Goal: Task Accomplishment & Management: Use online tool/utility

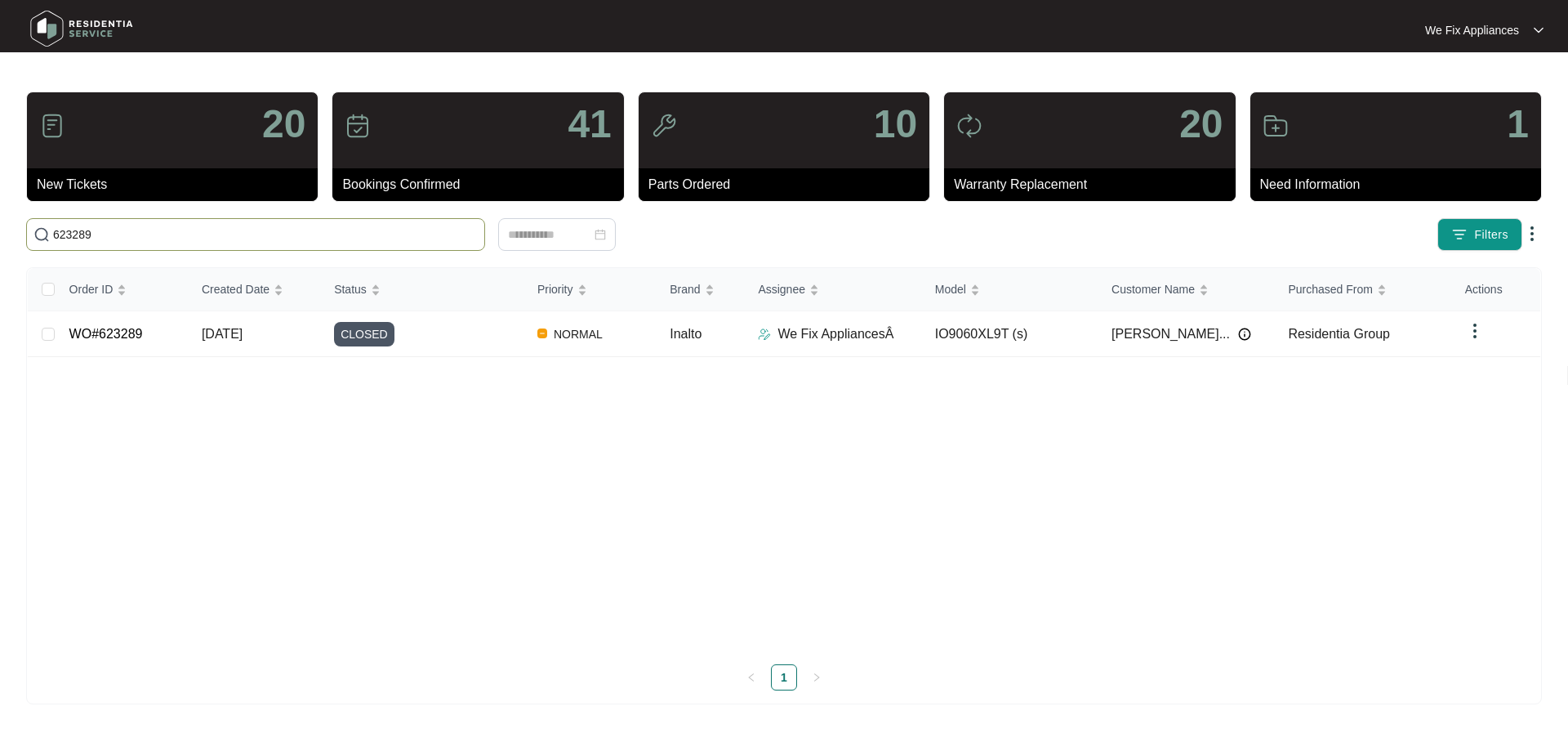
drag, startPoint x: 0, startPoint y: 0, endPoint x: 17, endPoint y: 237, distance: 237.6
click at [17, 237] on main "20 New Tickets 41 Bookings Confirmed 10 Parts Ordered 20 Warranty Replacement 1…" at bounding box center [784, 376] width 1568 height 751
type input "627265"
click at [419, 329] on span "BOOKING CONFIRMED" at bounding box center [403, 334] width 139 height 24
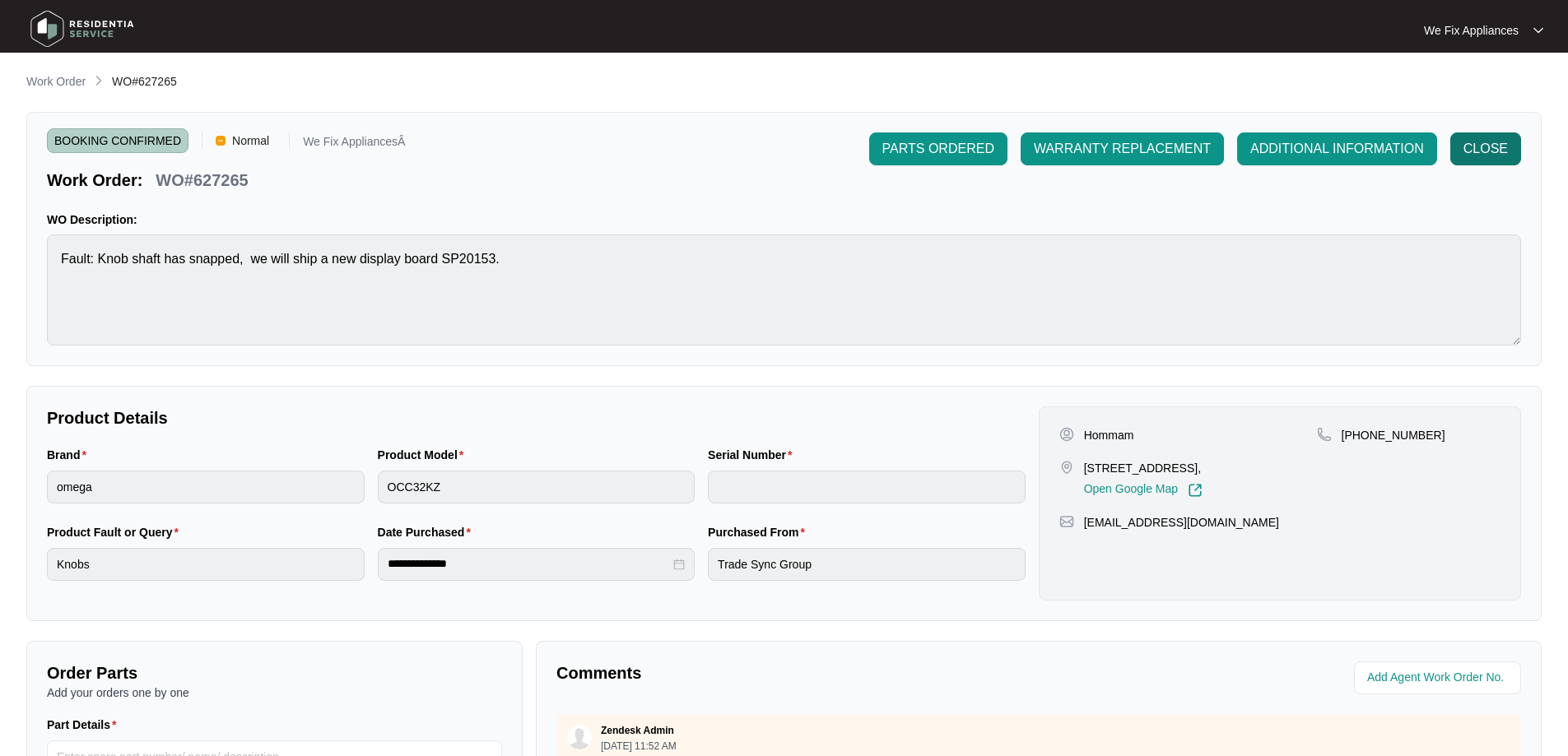
drag, startPoint x: 1526, startPoint y: 135, endPoint x: 1503, endPoint y: 150, distance: 27.5
click at [1512, 147] on div "CLOSE" at bounding box center [1485, 149] width 84 height 33
click at [1503, 150] on span "CLOSE" at bounding box center [1485, 149] width 45 height 20
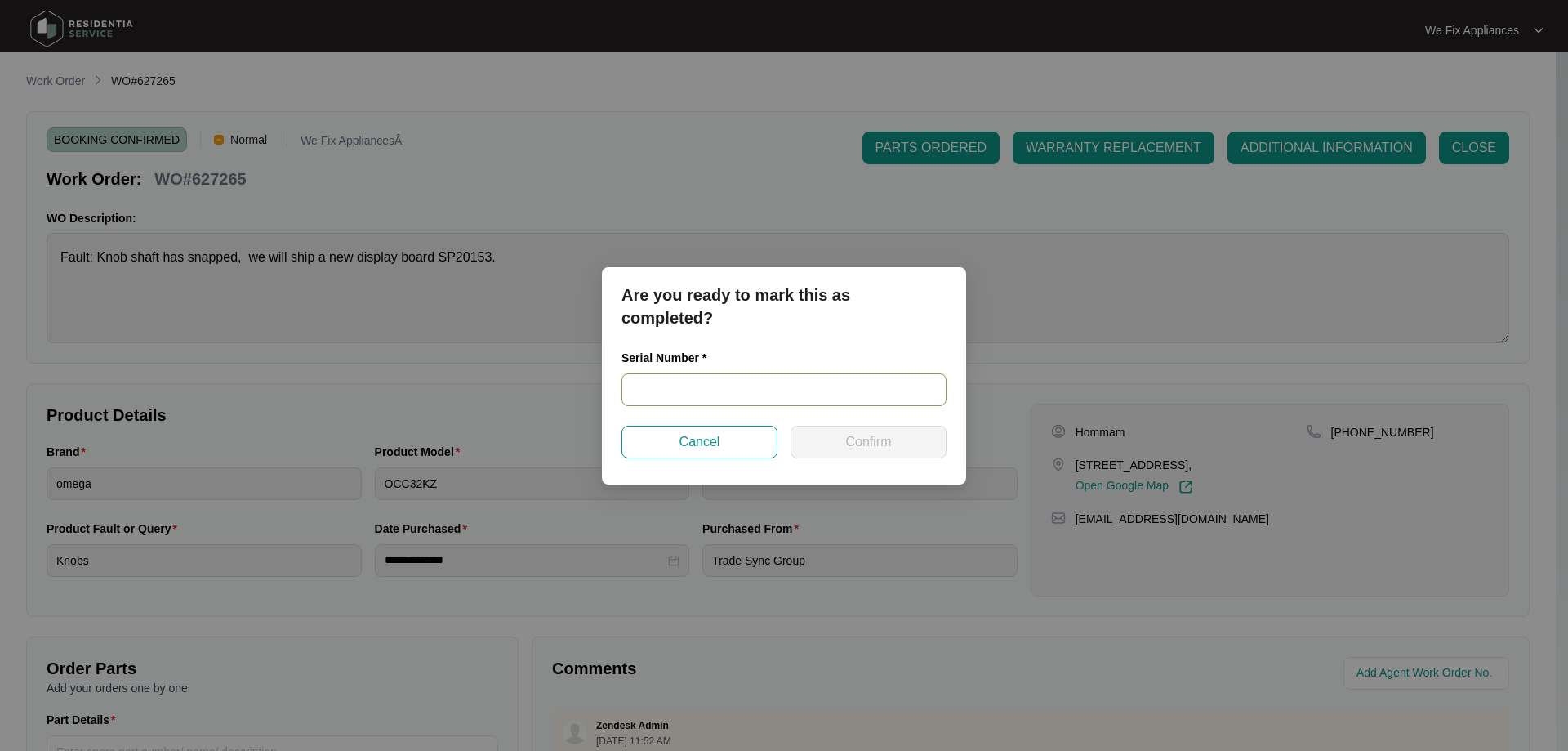
click at [678, 392] on input "text" at bounding box center [784, 390] width 325 height 32
paste input "21 22277119"
type input "21 22277119"
click at [853, 441] on span "Confirm" at bounding box center [868, 442] width 46 height 20
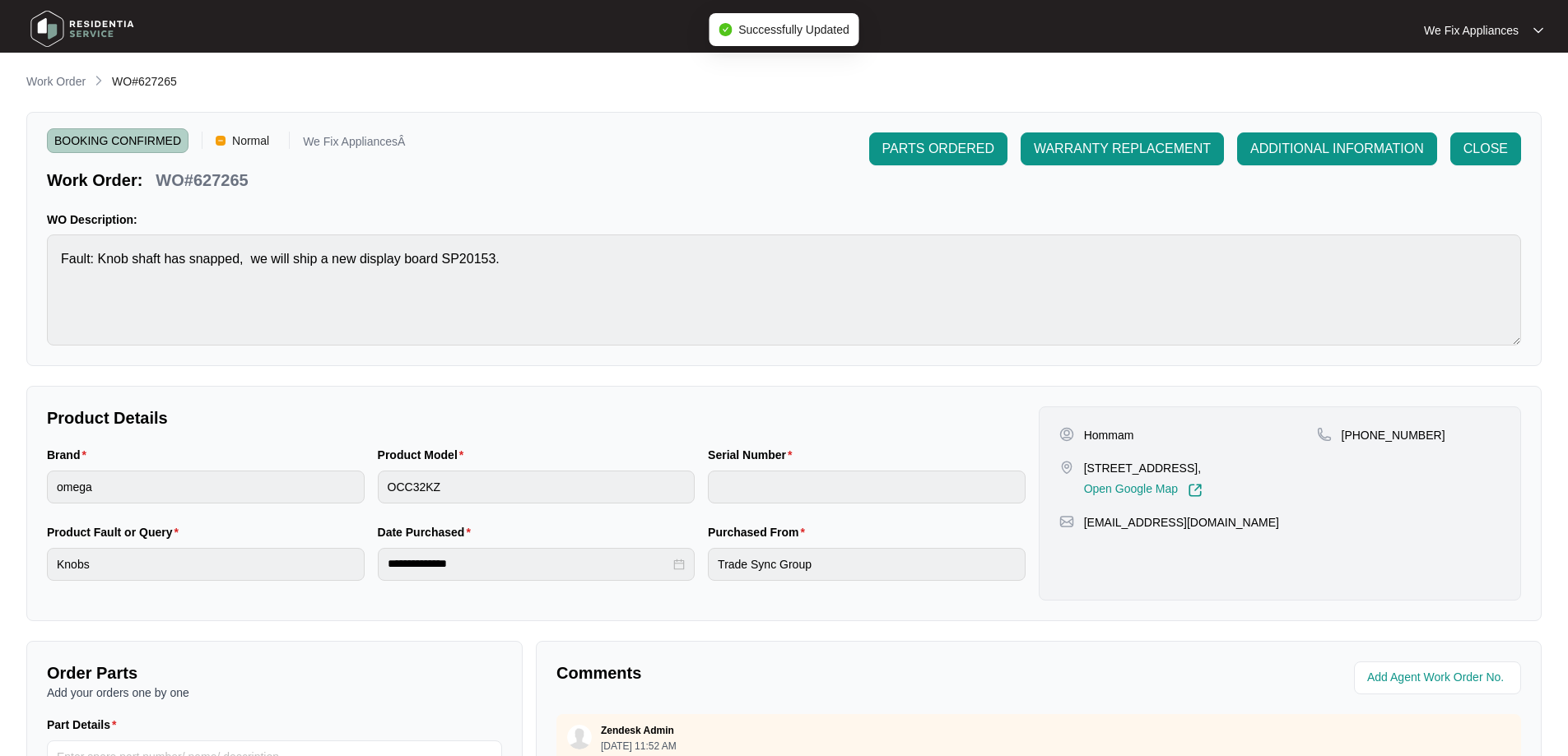
type input "21 22277119"
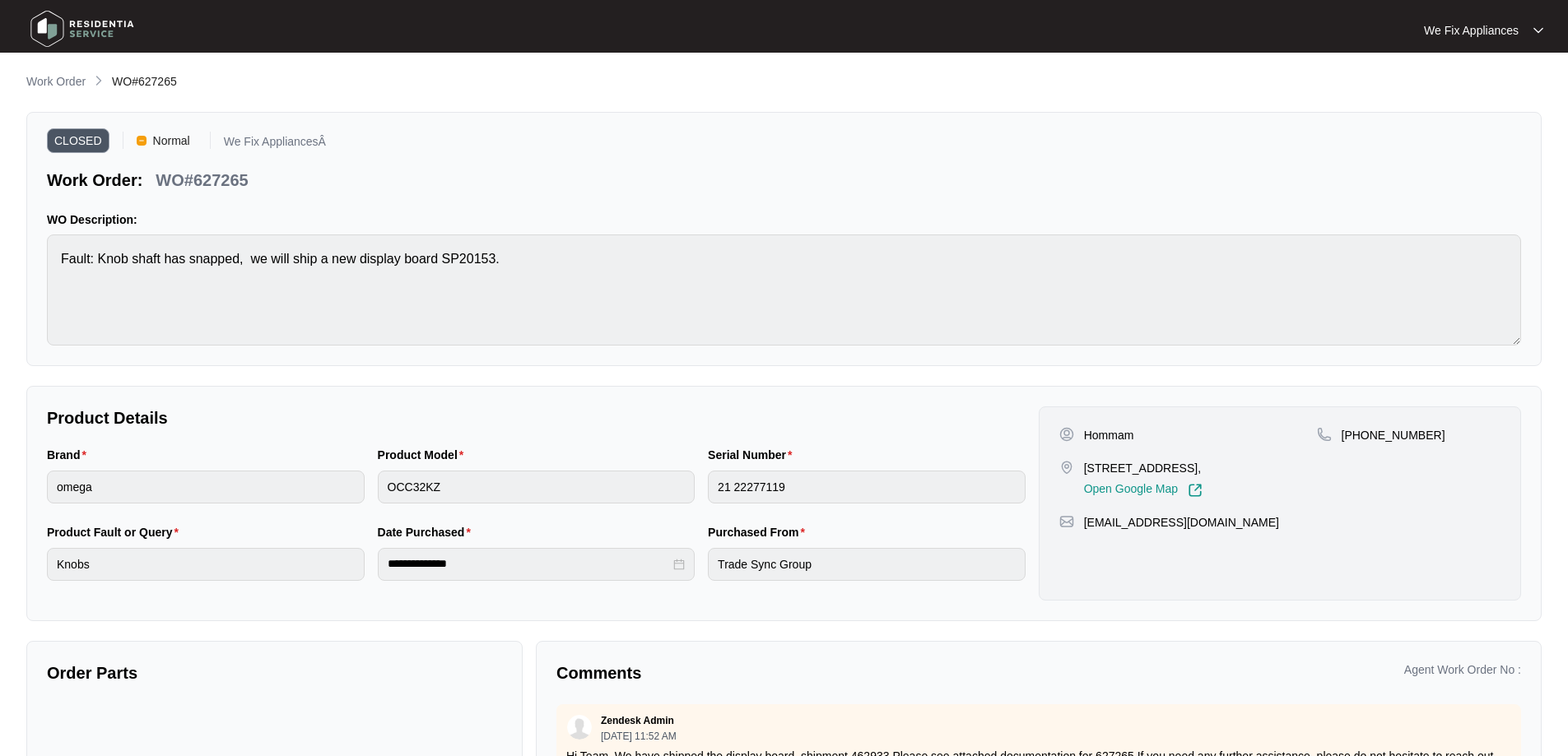
click at [56, 30] on img at bounding box center [82, 29] width 115 height 49
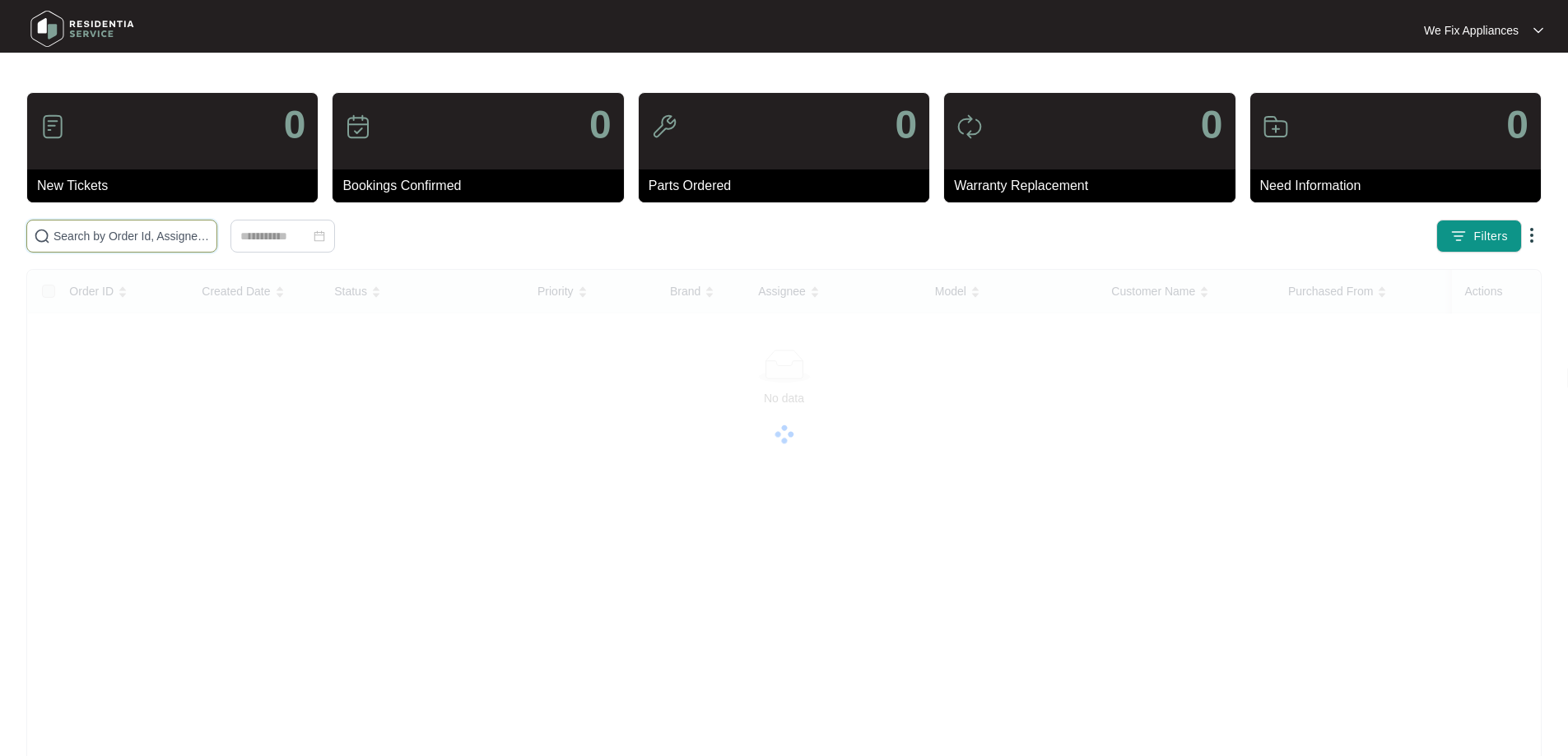
click at [83, 237] on input "text" at bounding box center [132, 236] width 156 height 18
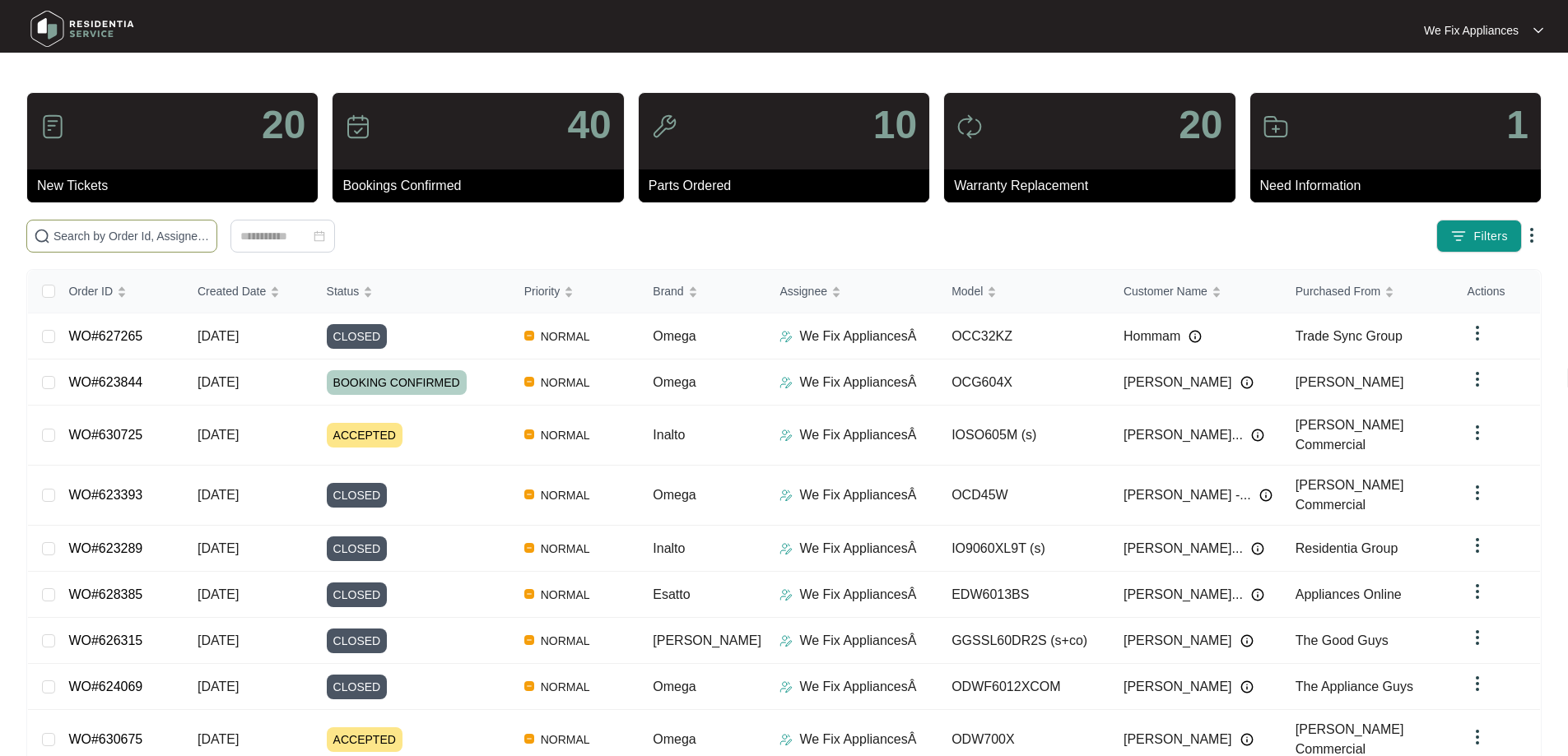
paste input "628133"
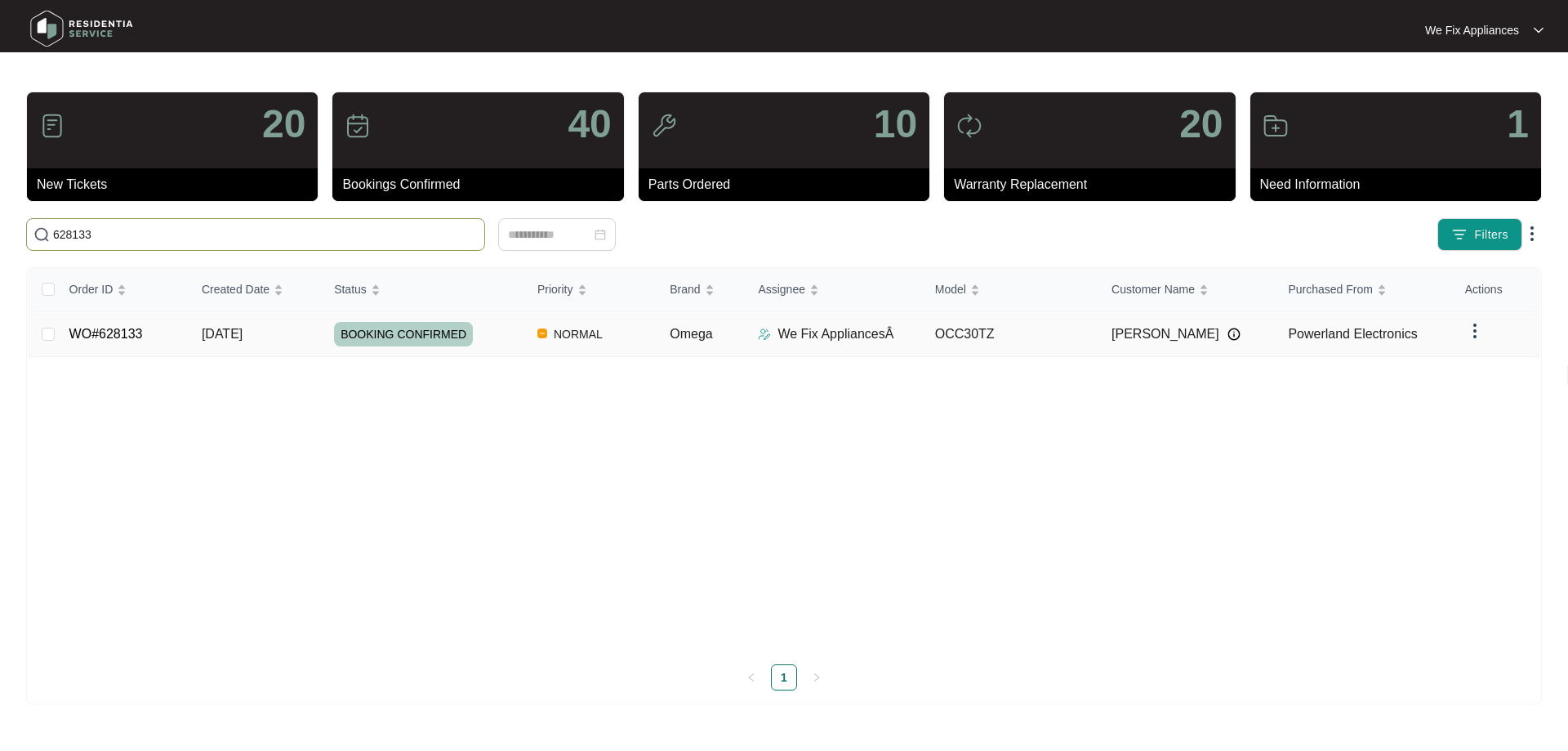
type input "628133"
click at [397, 332] on span "BOOKING CONFIRMED" at bounding box center [403, 334] width 139 height 24
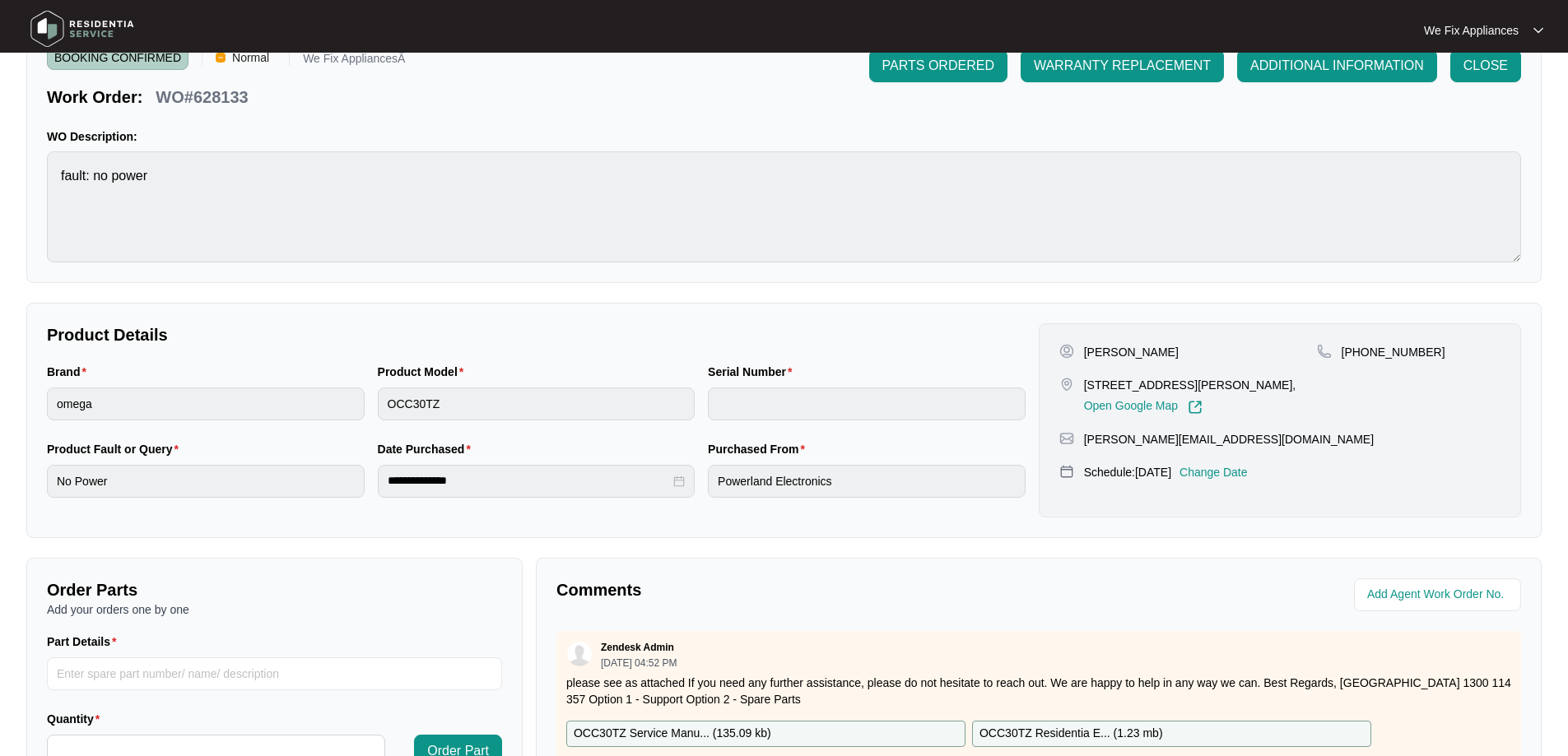
scroll to position [329, 0]
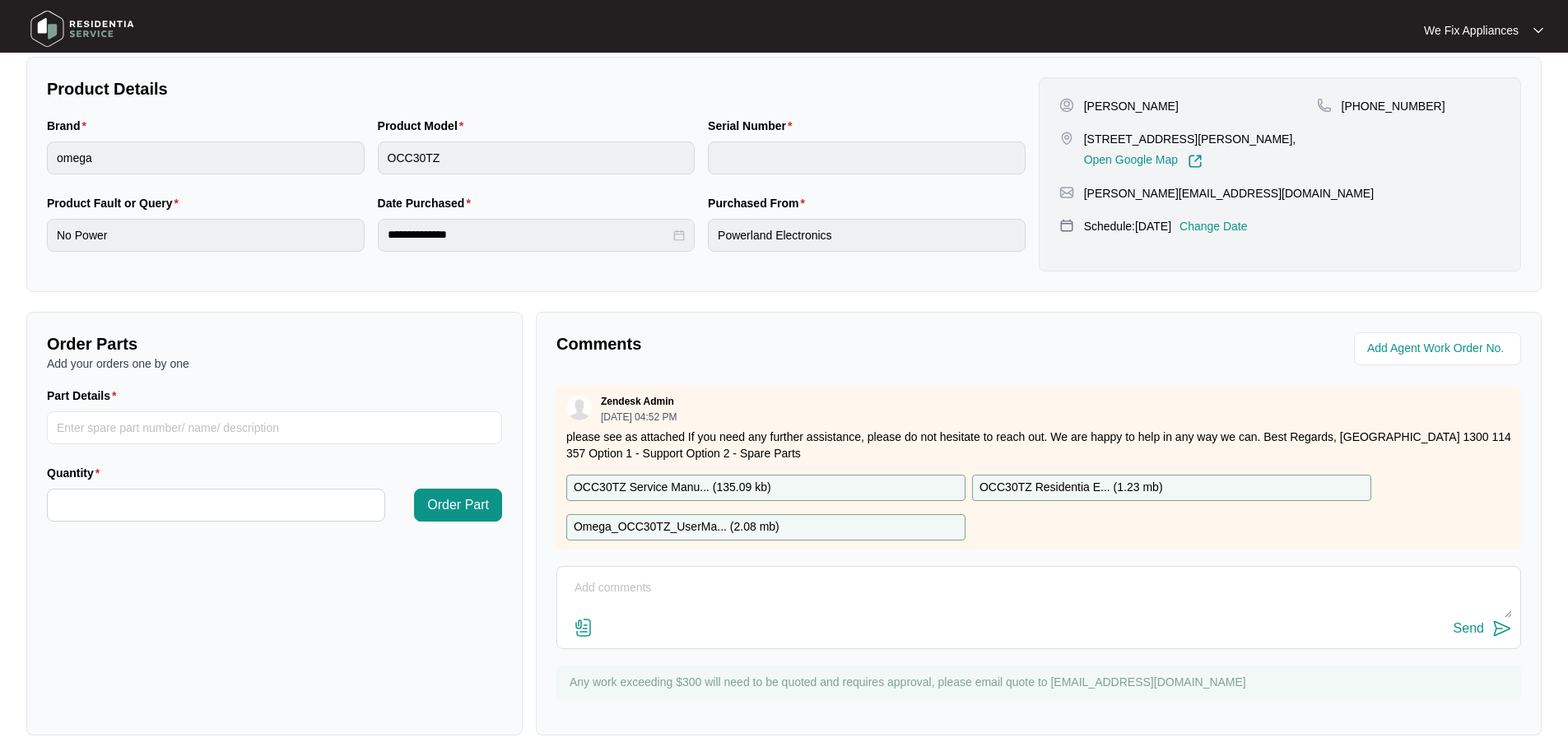
click at [1087, 492] on p "OCC30TZ Residentia E... ( 1.23 mb )" at bounding box center [1071, 488] width 184 height 18
click at [107, 428] on input "Part Details" at bounding box center [275, 428] width 455 height 33
paste input "SP20924"
type input "SP20924 main pcb"
click at [158, 500] on input "Quantity" at bounding box center [216, 505] width 336 height 31
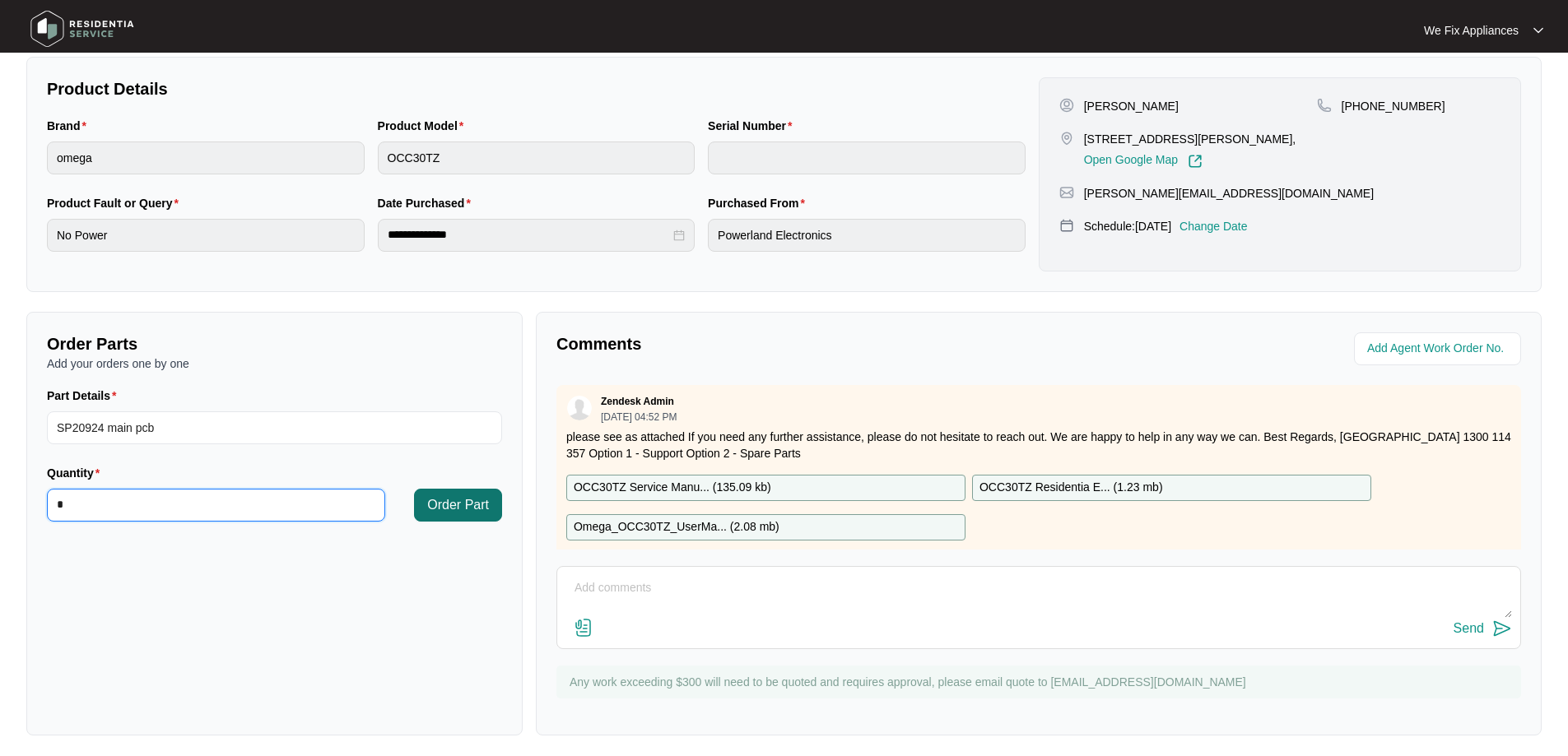
type input "*"
click at [468, 505] on span "Order Part" at bounding box center [458, 505] width 62 height 20
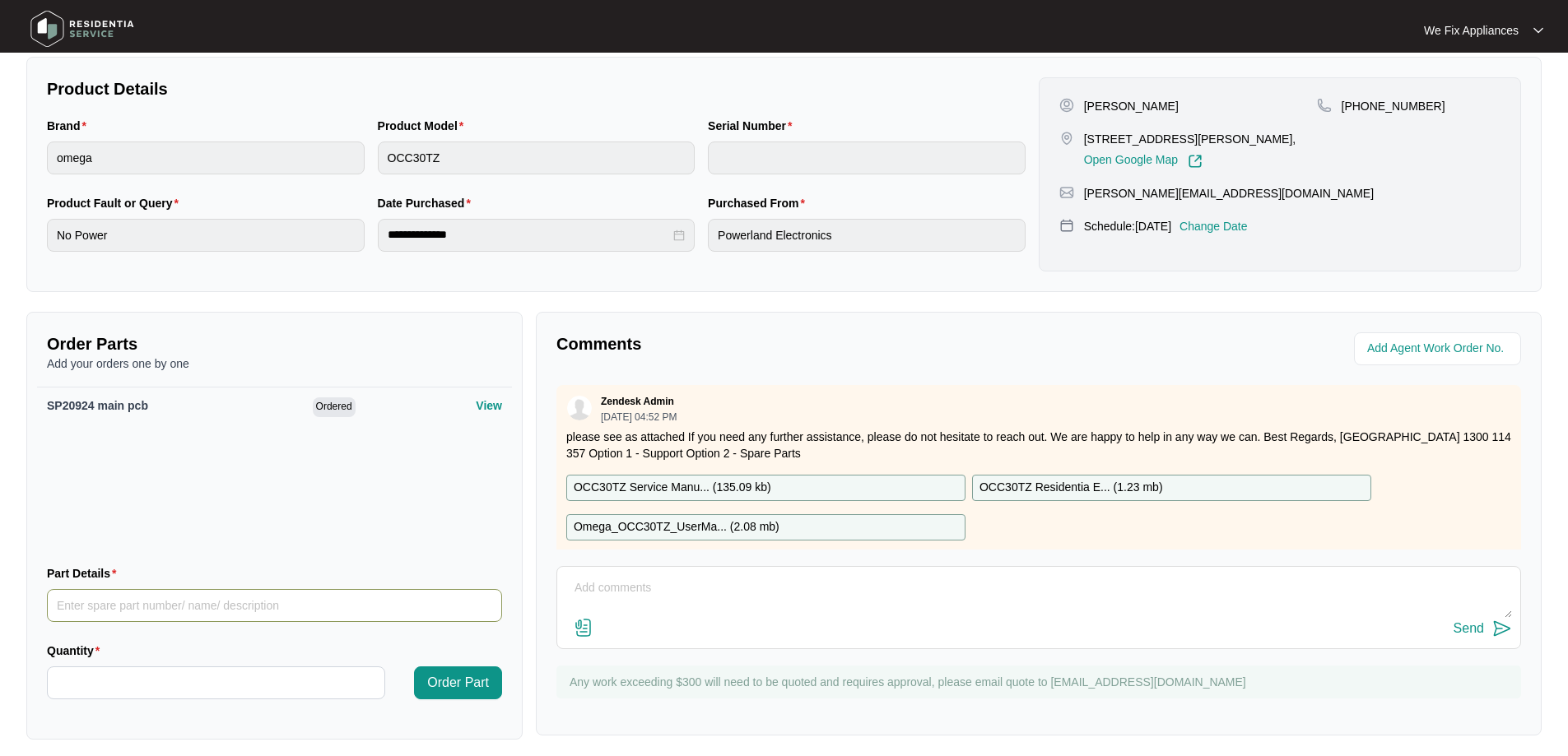
click at [229, 601] on input "Part Details" at bounding box center [275, 605] width 455 height 33
paste input "17166100001016"
type input "17166100001016 display pcb"
click at [203, 675] on input "Quantity" at bounding box center [216, 682] width 336 height 31
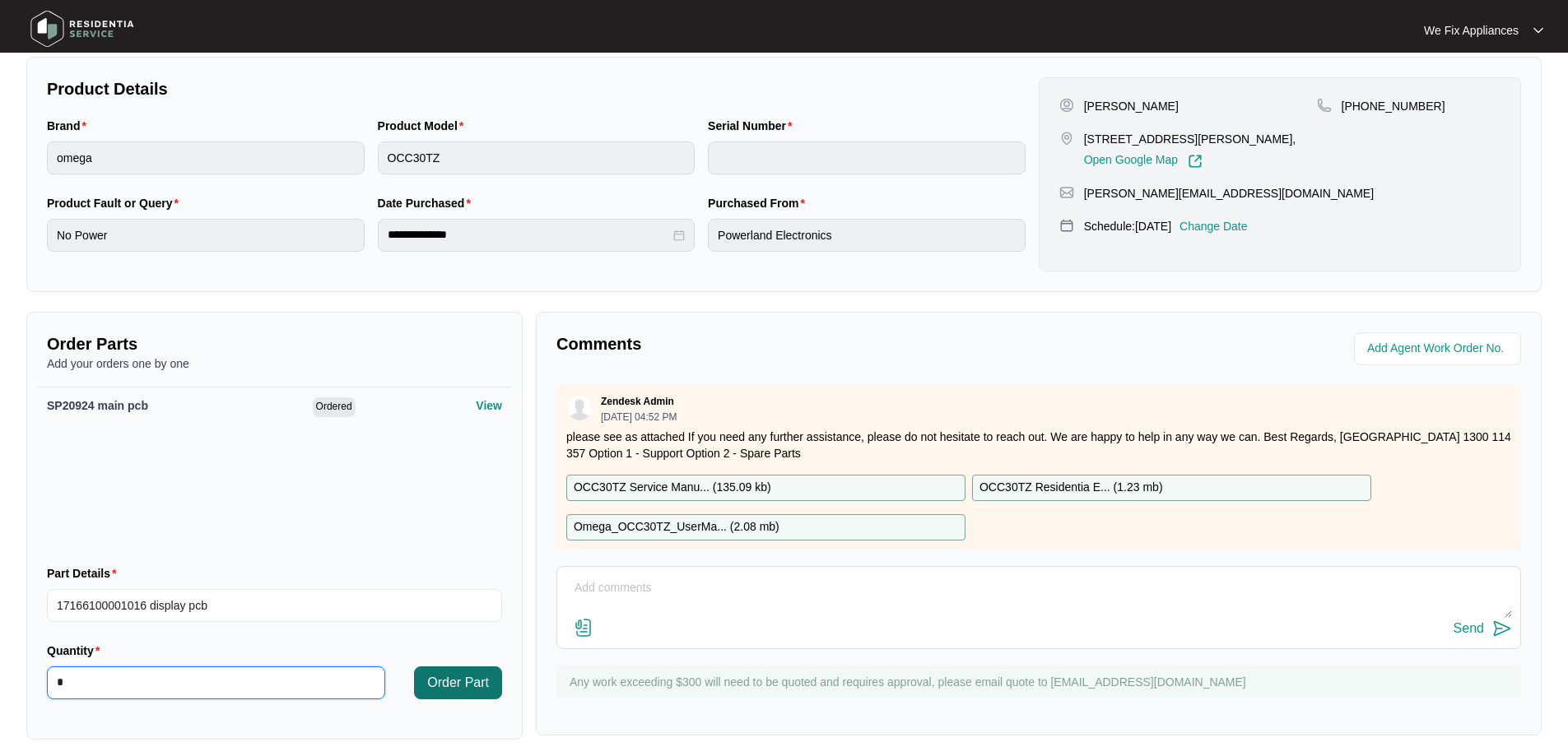
type input "*"
click at [461, 673] on span "Order Part" at bounding box center [458, 683] width 62 height 20
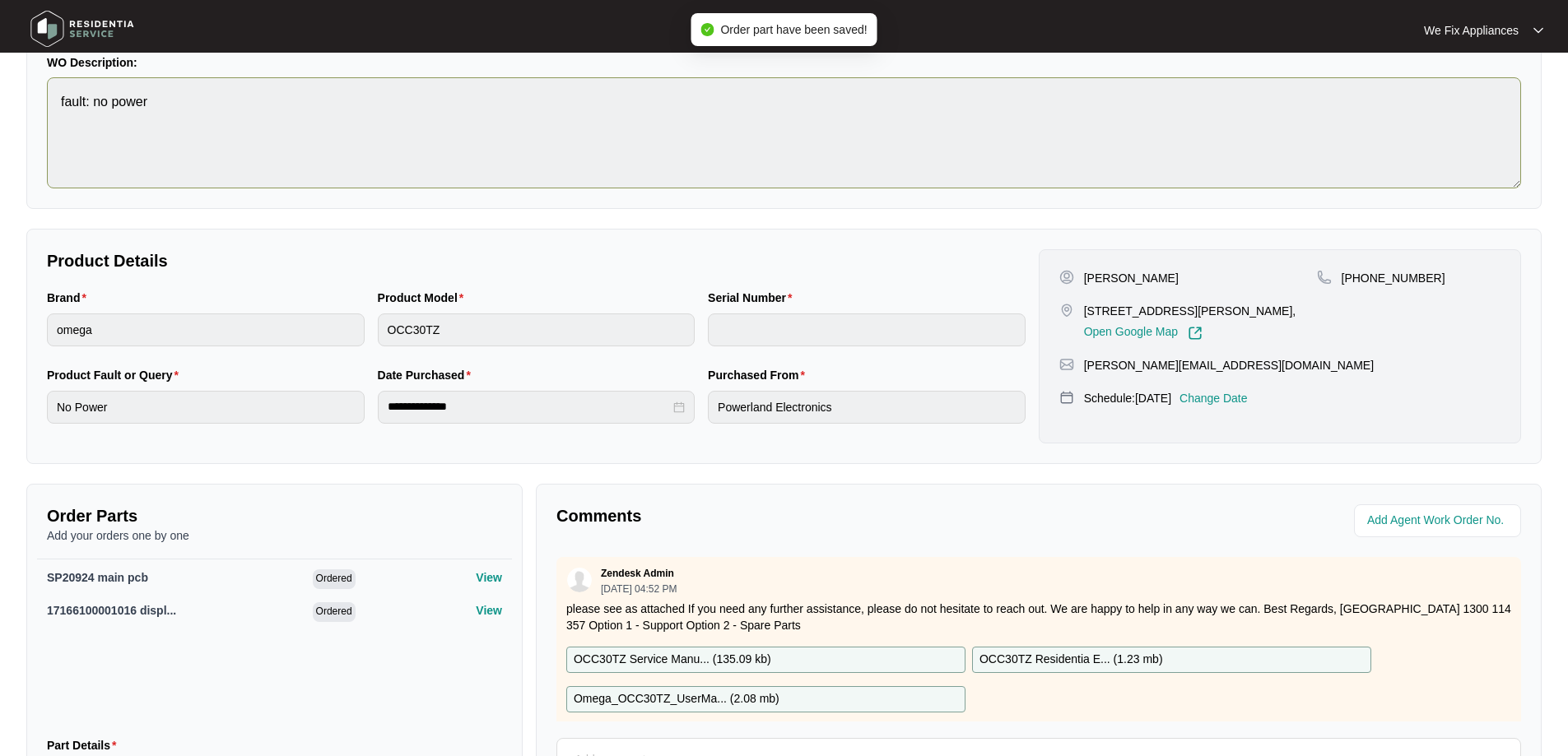
scroll to position [0, 0]
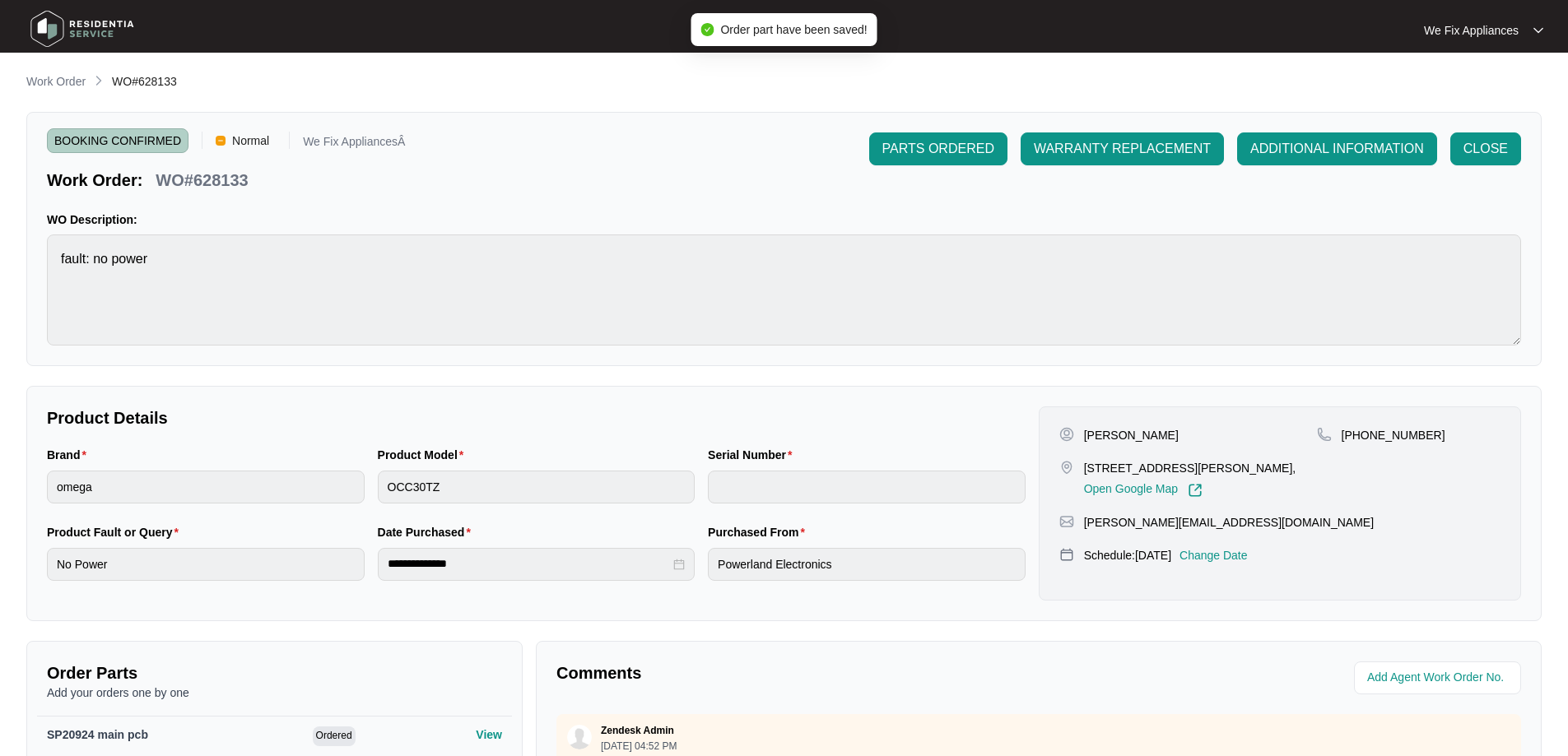
click at [917, 129] on div "BOOKING CONFIRMED Normal We Fix AppliancesÂ Work Order: WO#628133 PARTS ORDERED…" at bounding box center [784, 239] width 1515 height 254
click at [907, 148] on span "PARTS ORDERED" at bounding box center [938, 149] width 112 height 20
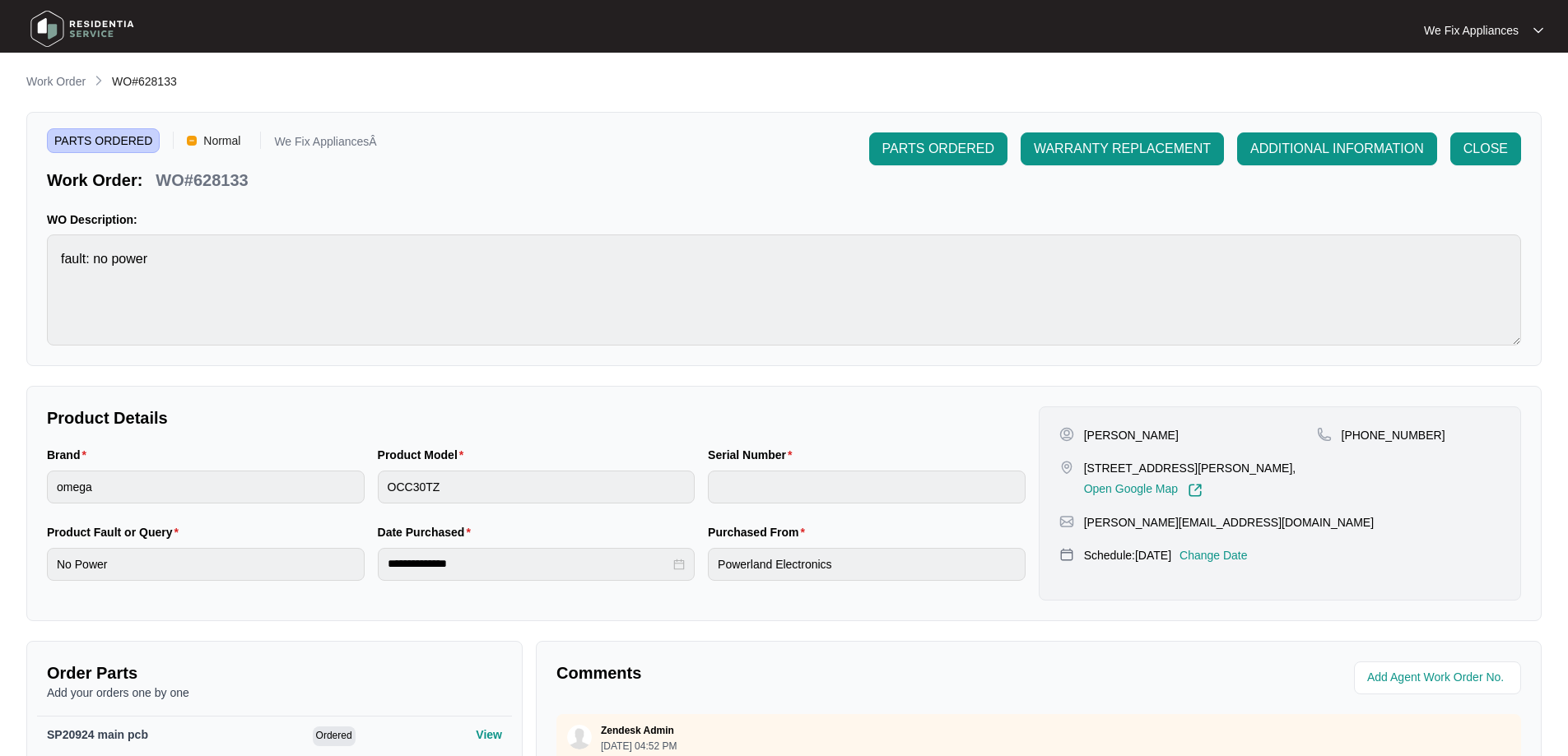
click at [92, 24] on img at bounding box center [82, 29] width 115 height 49
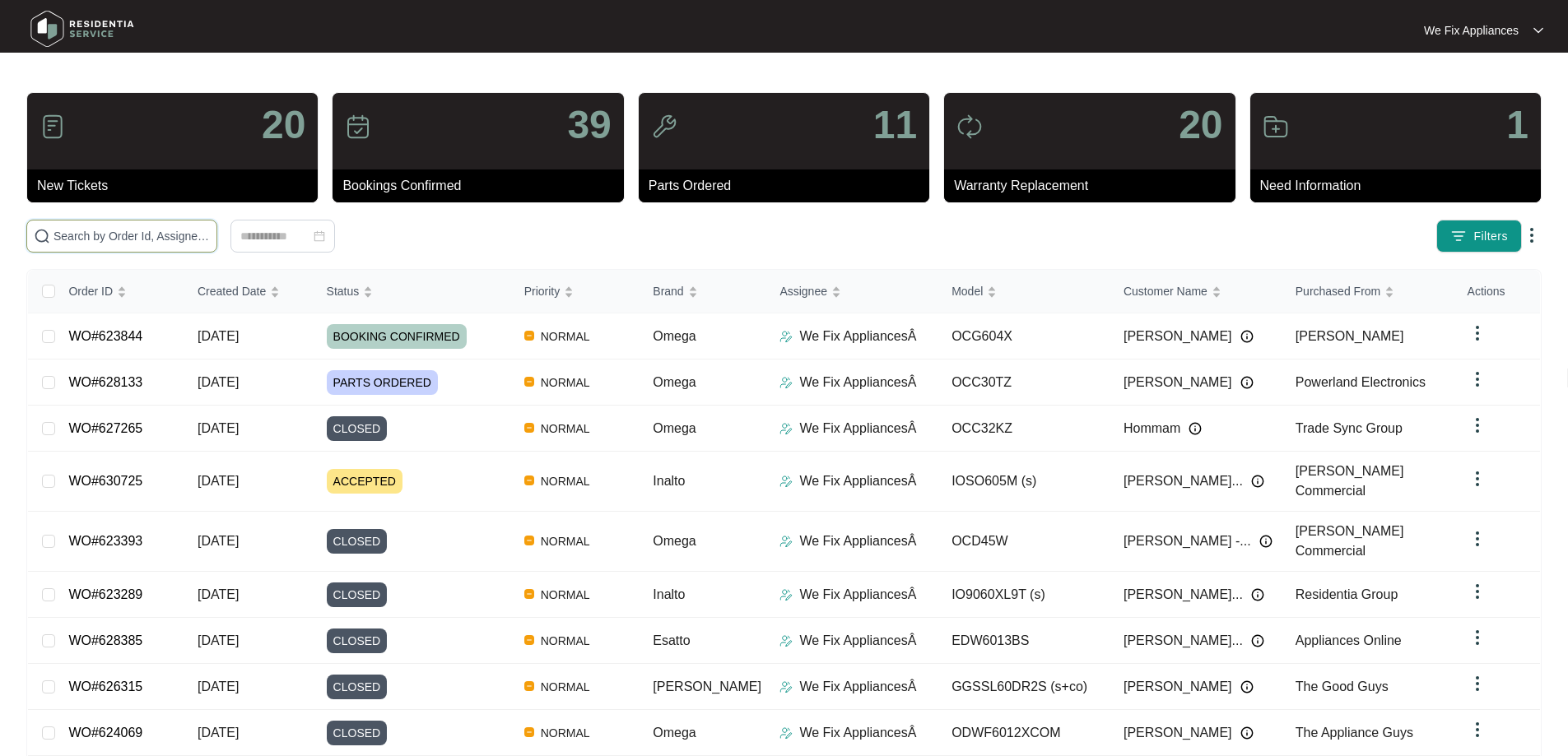
click at [141, 233] on input "text" at bounding box center [132, 236] width 156 height 18
paste input "628318"
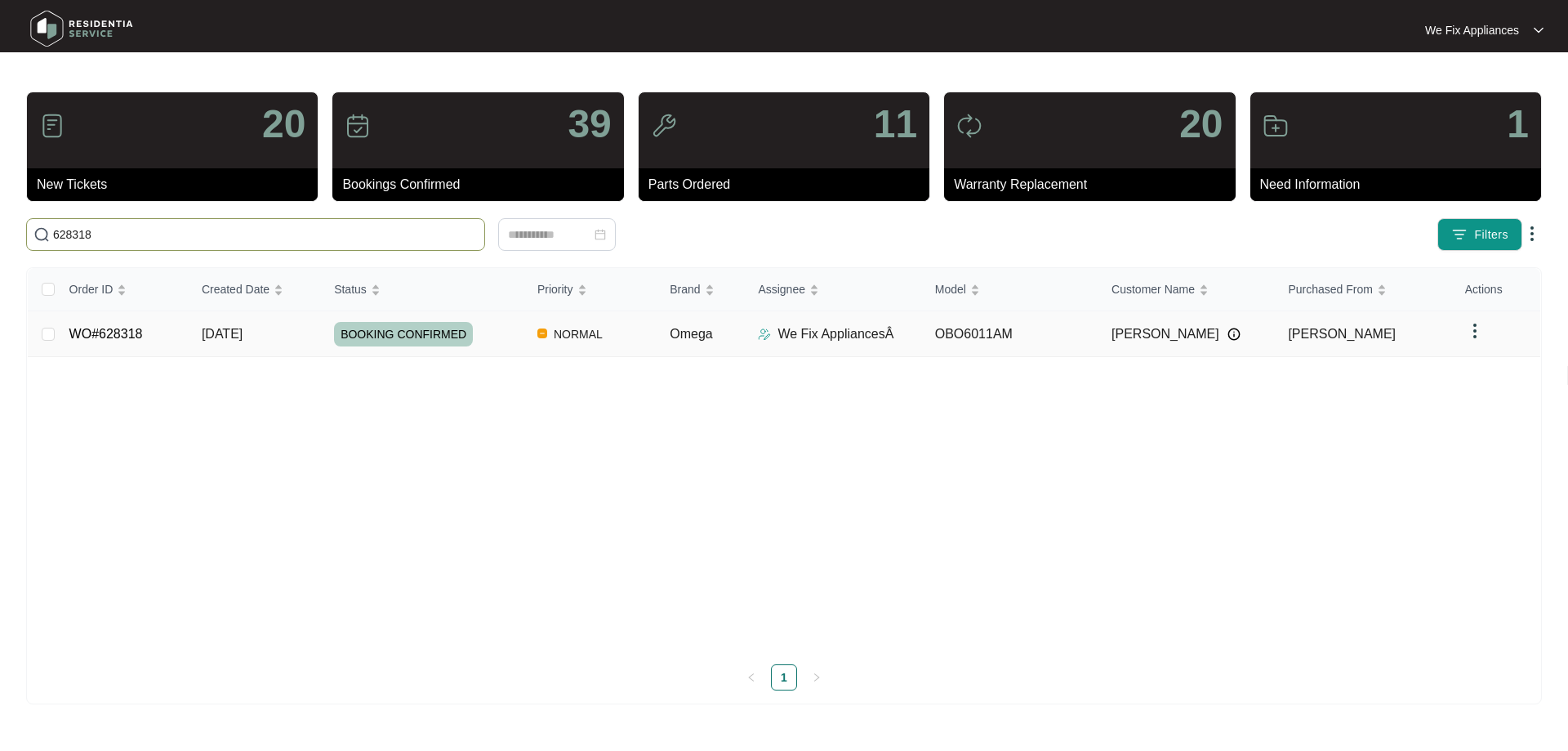
type input "628318"
click at [390, 329] on span "BOOKING CONFIRMED" at bounding box center [403, 334] width 139 height 24
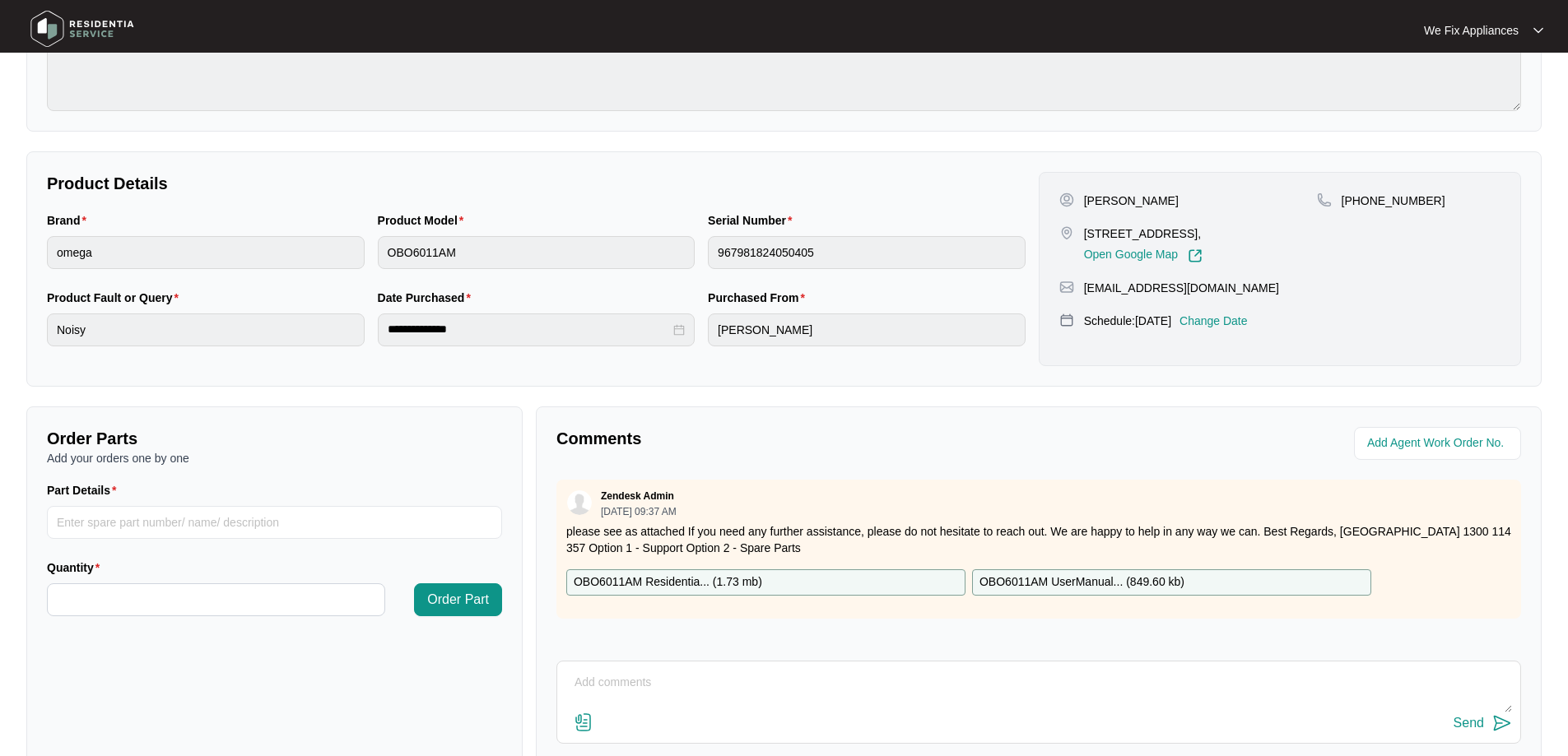
scroll to position [254, 0]
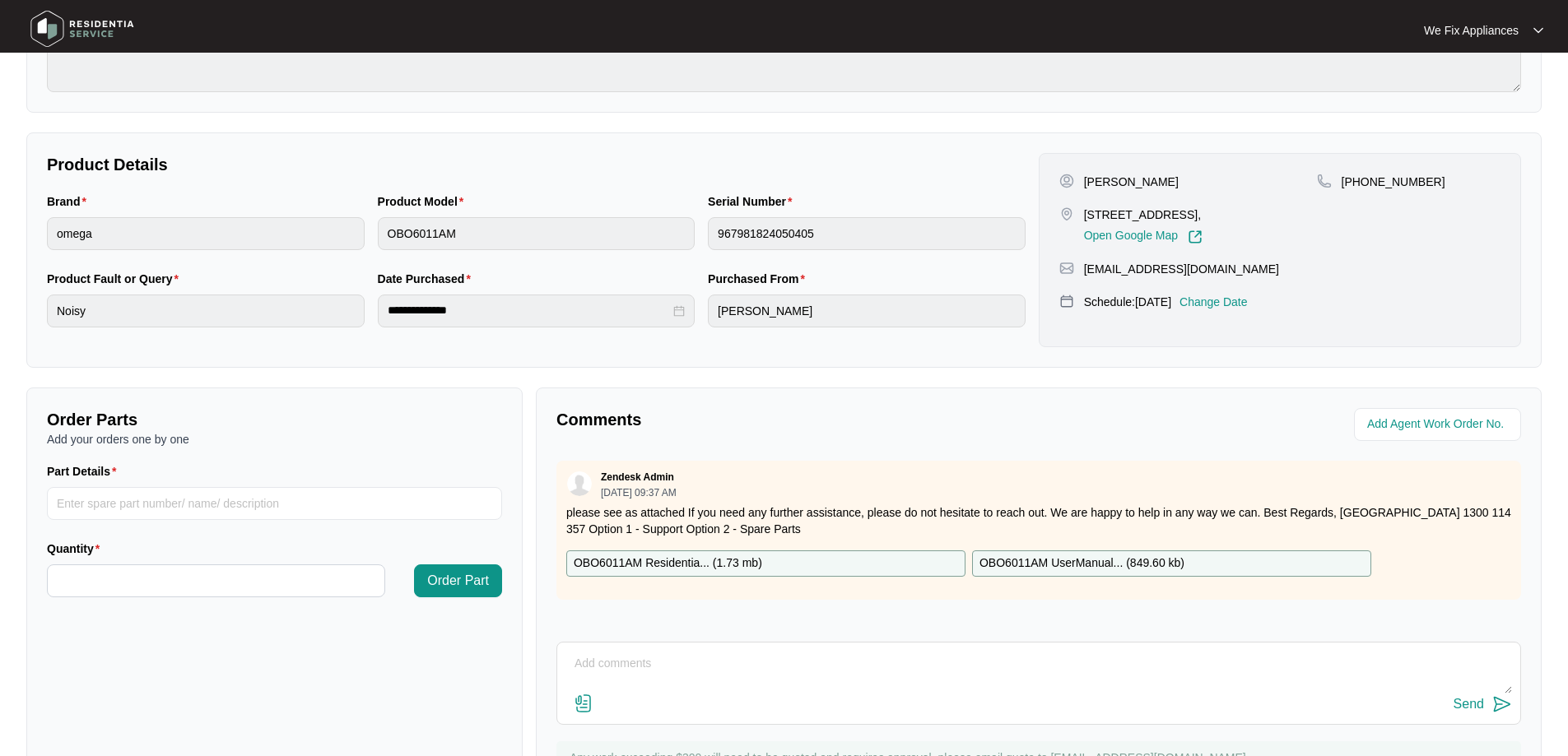
click at [661, 564] on p "OBO6011AM Residentia... ( 1.73 mb )" at bounding box center [667, 563] width 188 height 18
click at [119, 511] on input "Part Details" at bounding box center [275, 503] width 455 height 33
paste input "SP20477"
type input "SP20477 fan motor assembly"
click at [229, 574] on input "Quantity" at bounding box center [216, 581] width 336 height 31
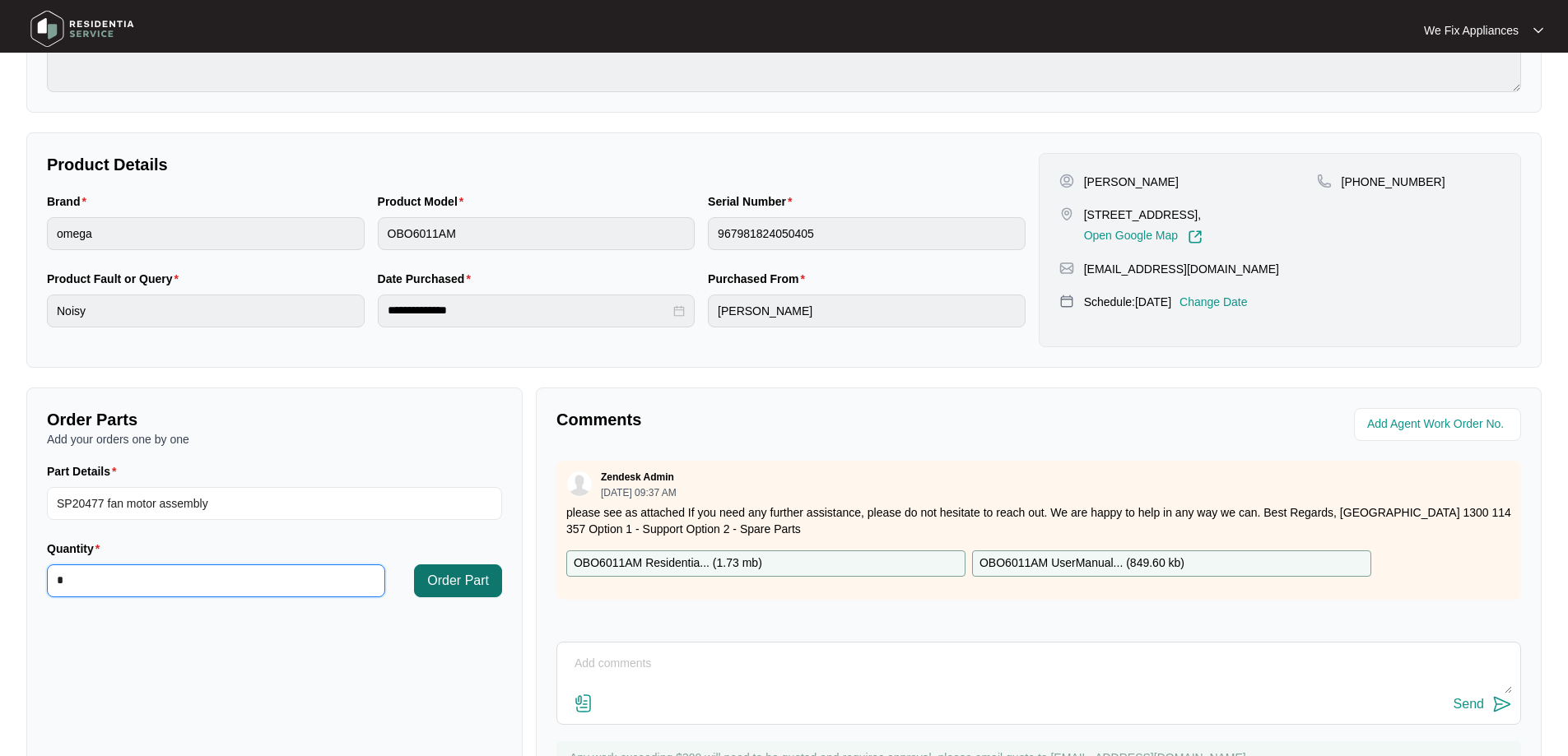
type input "*"
click at [468, 578] on span "Order Part" at bounding box center [458, 581] width 62 height 20
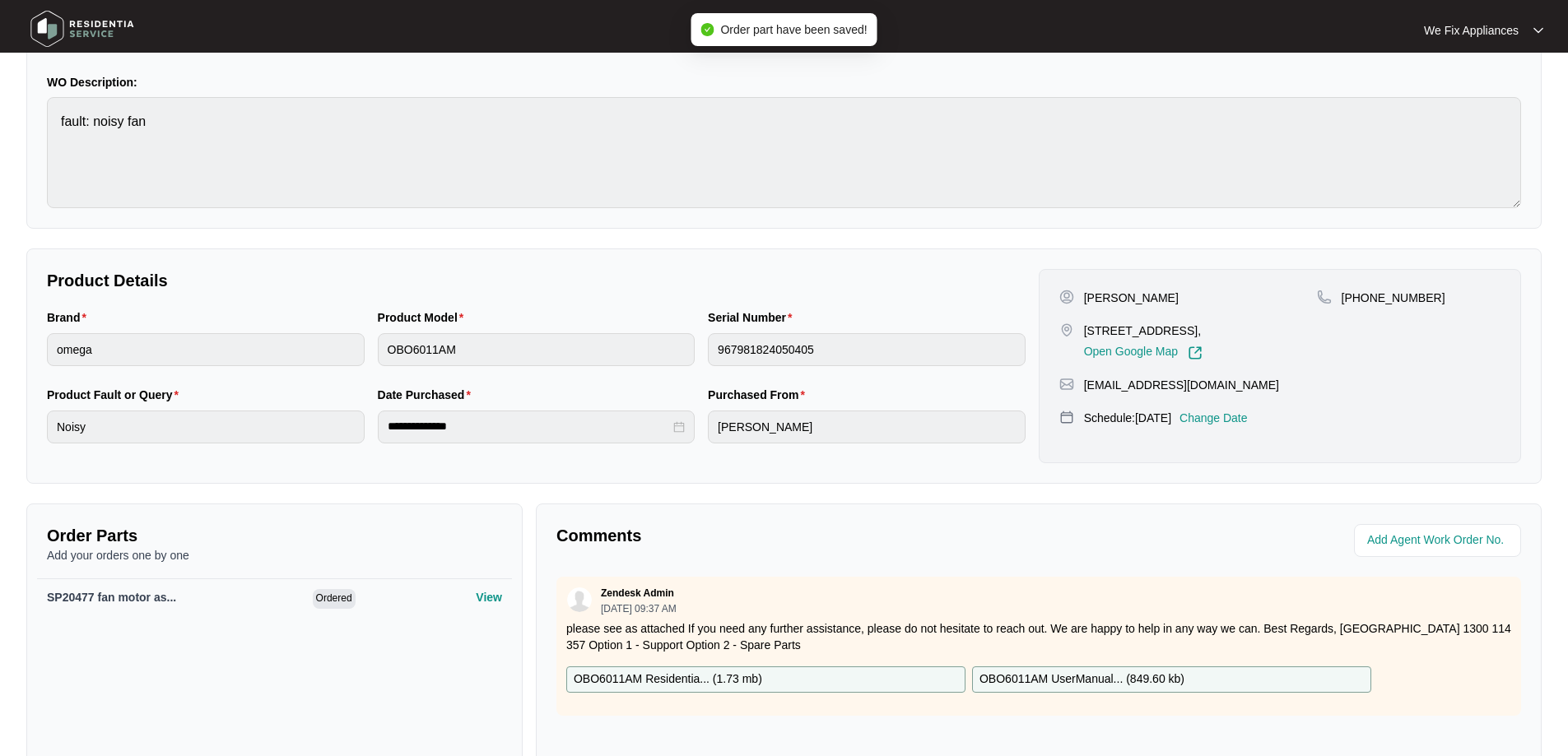
scroll to position [0, 0]
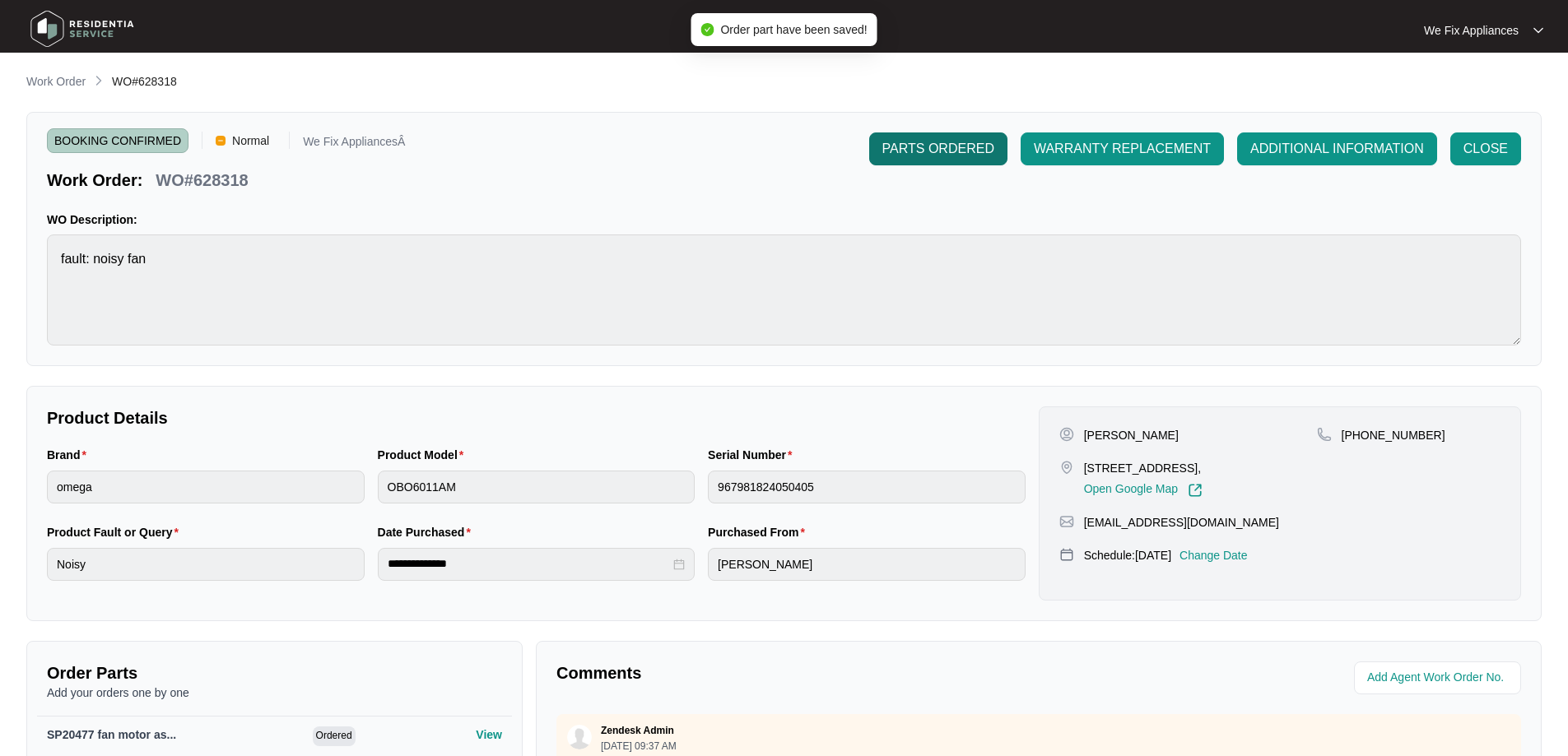
click at [953, 149] on span "PARTS ORDERED" at bounding box center [938, 149] width 112 height 20
